Goal: Task Accomplishment & Management: Use online tool/utility

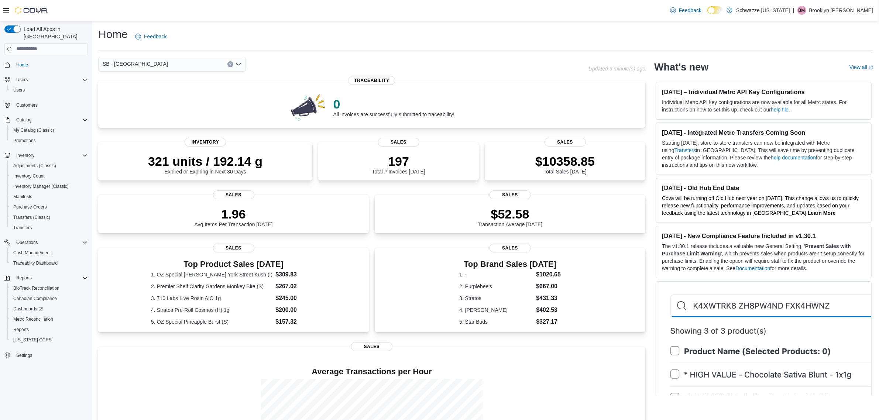
scroll to position [80, 0]
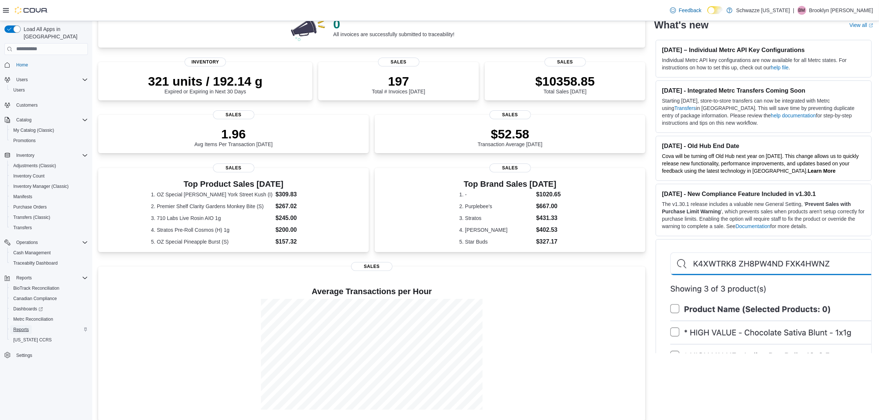
click at [21, 327] on span "Reports" at bounding box center [21, 330] width 16 height 6
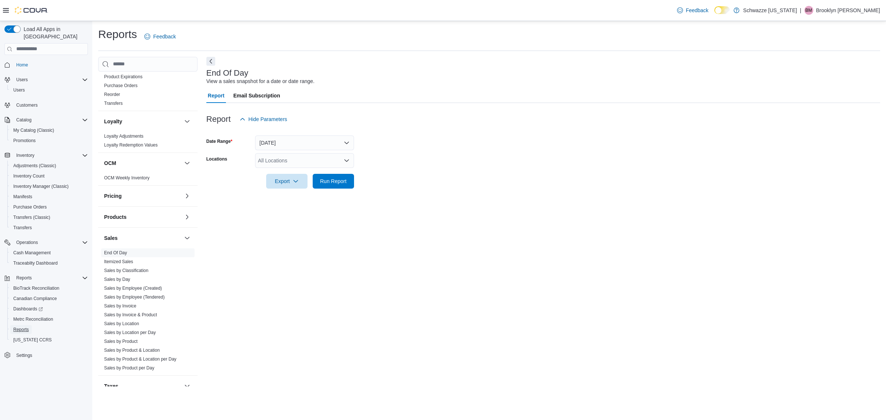
scroll to position [323, 0]
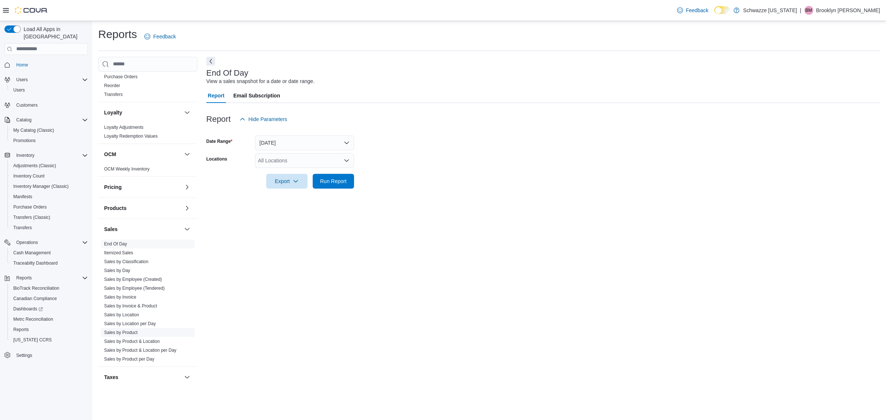
click at [115, 332] on link "Sales by Product" at bounding box center [121, 332] width 34 height 5
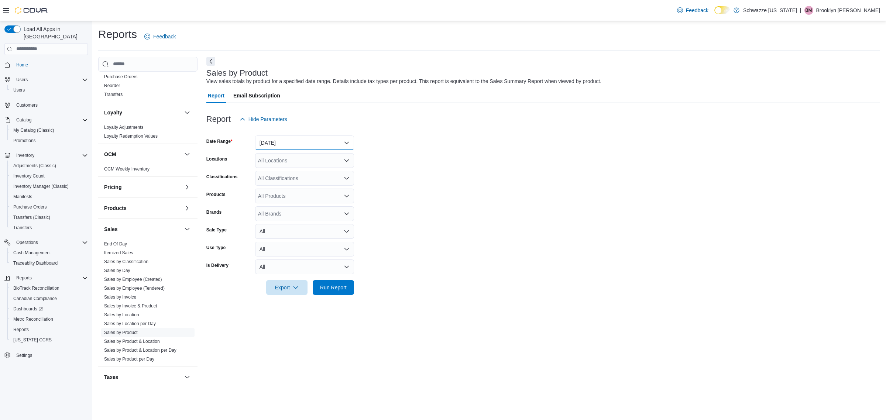
click at [298, 142] on button "[DATE]" at bounding box center [304, 143] width 99 height 15
click at [290, 172] on span "[DATE]" at bounding box center [309, 172] width 84 height 9
click at [294, 160] on div "All Locations" at bounding box center [304, 160] width 99 height 15
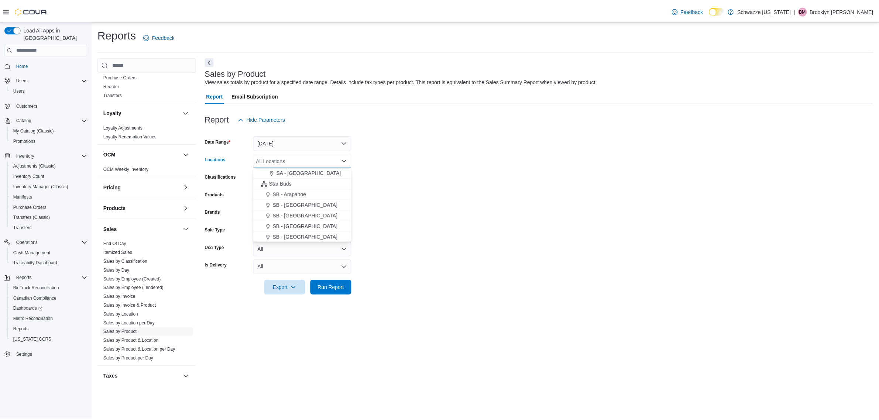
scroll to position [92, 0]
click at [290, 207] on span "SB - [GEOGRAPHIC_DATA]" at bounding box center [307, 209] width 65 height 7
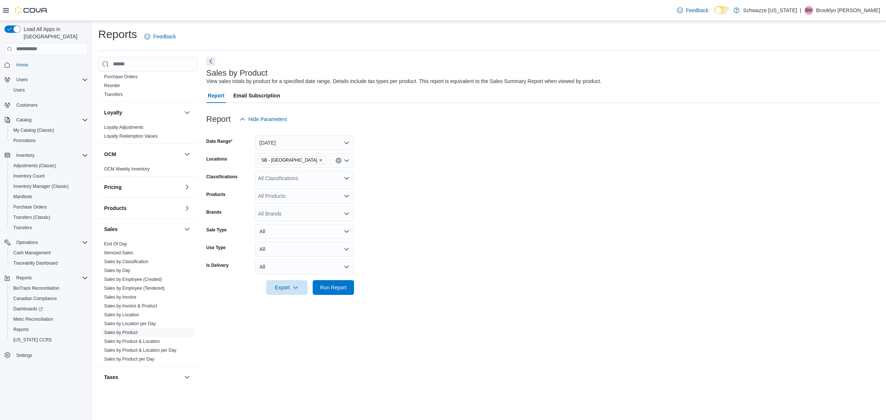
click at [464, 212] on form "Date Range [DATE] Locations SB - Belmar Classifications All Classifications Pro…" at bounding box center [543, 211] width 674 height 168
click at [319, 184] on div "All Classifications" at bounding box center [304, 178] width 99 height 15
click at [302, 202] on span "REC - Flower" at bounding box center [286, 201] width 31 height 7
click at [394, 207] on form "Date Range [DATE] Locations SB - Belmar Classifications REC - Flower Products A…" at bounding box center [543, 211] width 674 height 168
click at [341, 285] on span "Run Report" at bounding box center [333, 287] width 27 height 7
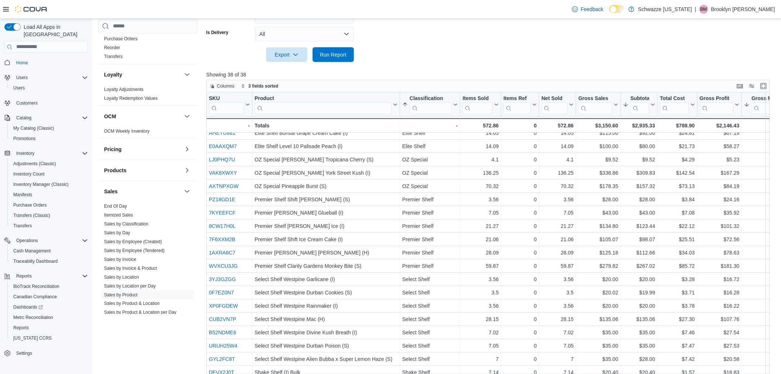
scroll to position [263, 0]
